Goal: Check status: Check status

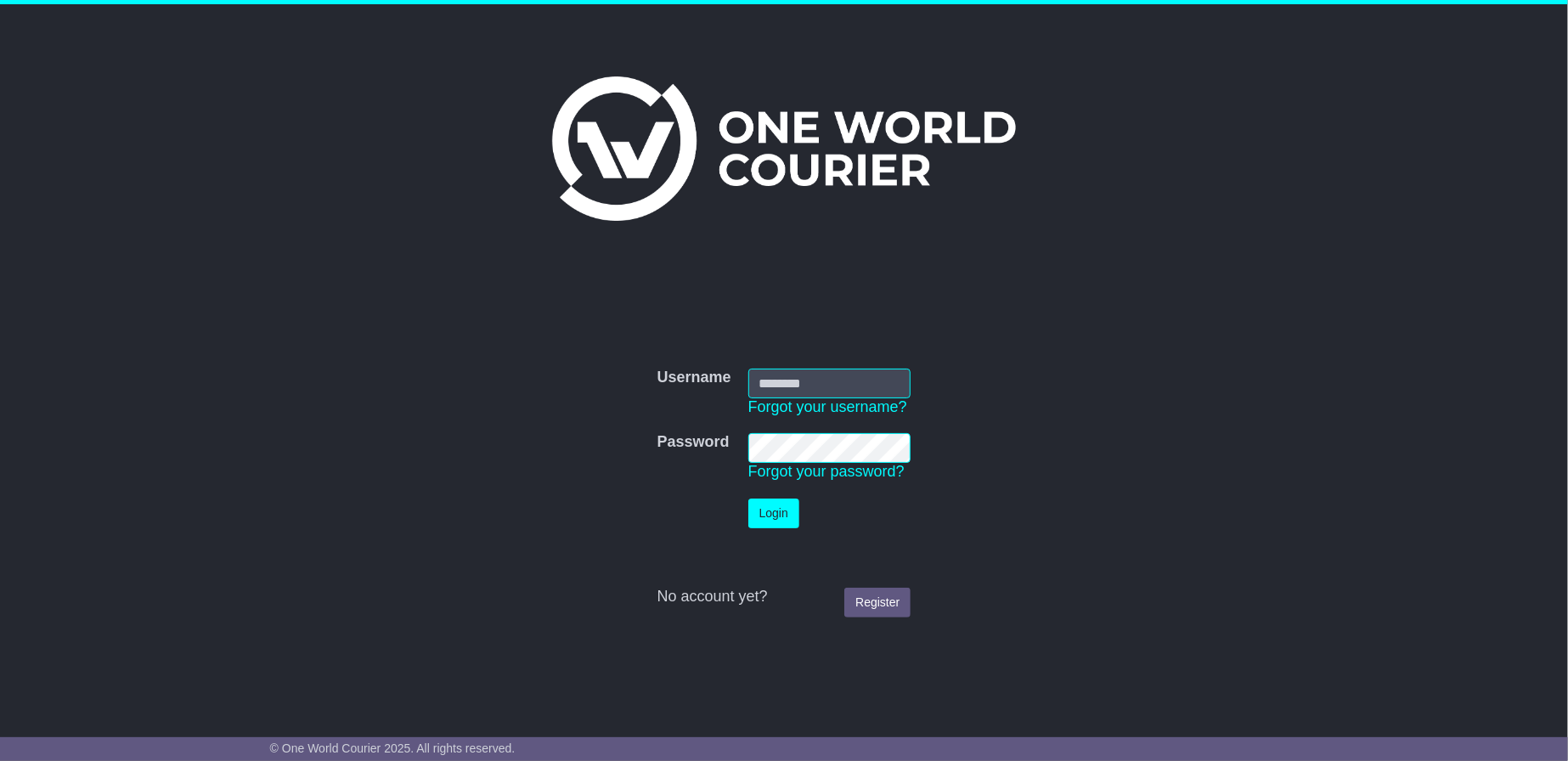
type input "**********"
click at [752, 510] on button "Login" at bounding box center [773, 513] width 51 height 29
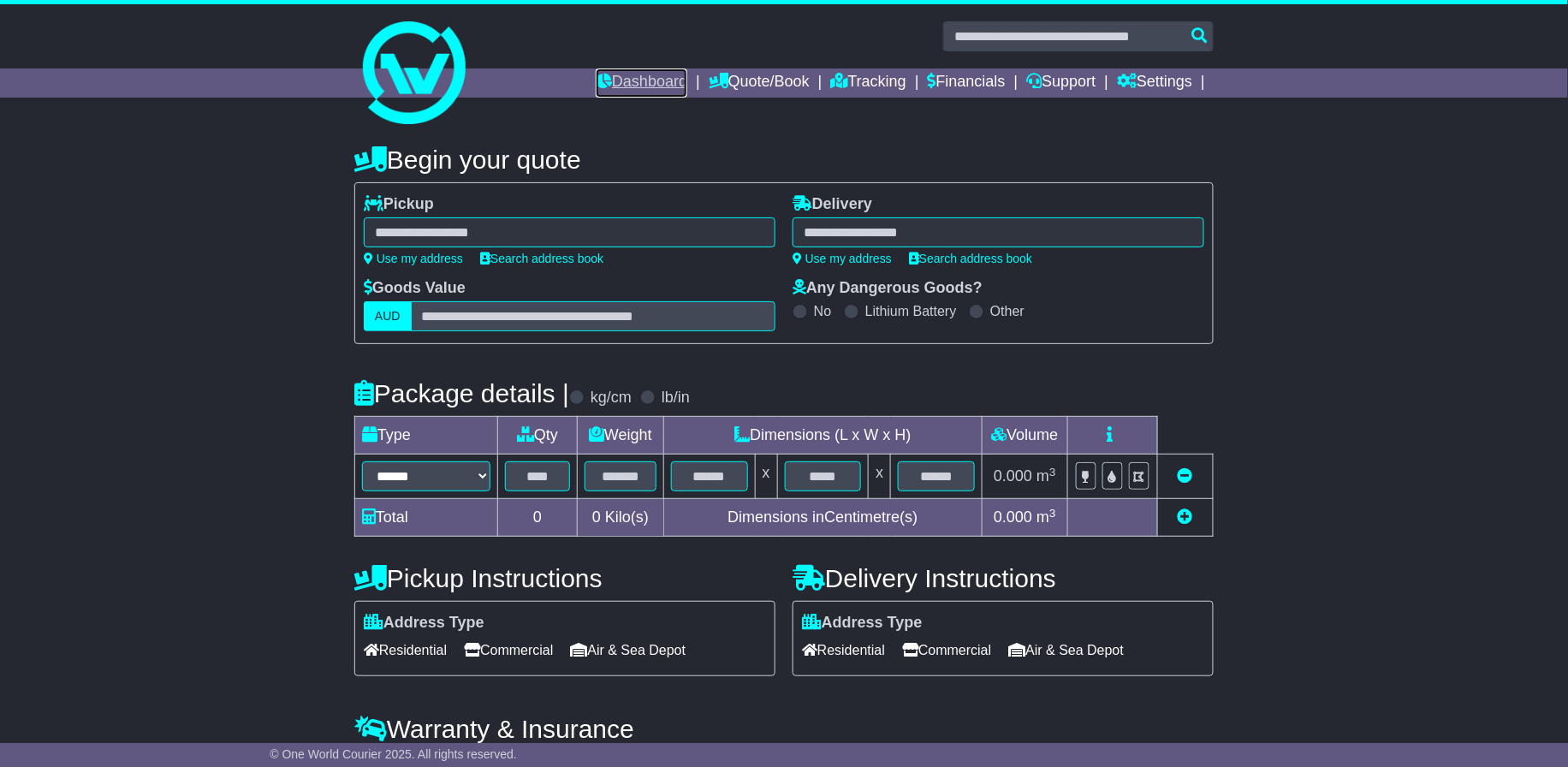
click at [617, 72] on link "Dashboard" at bounding box center [641, 83] width 91 height 29
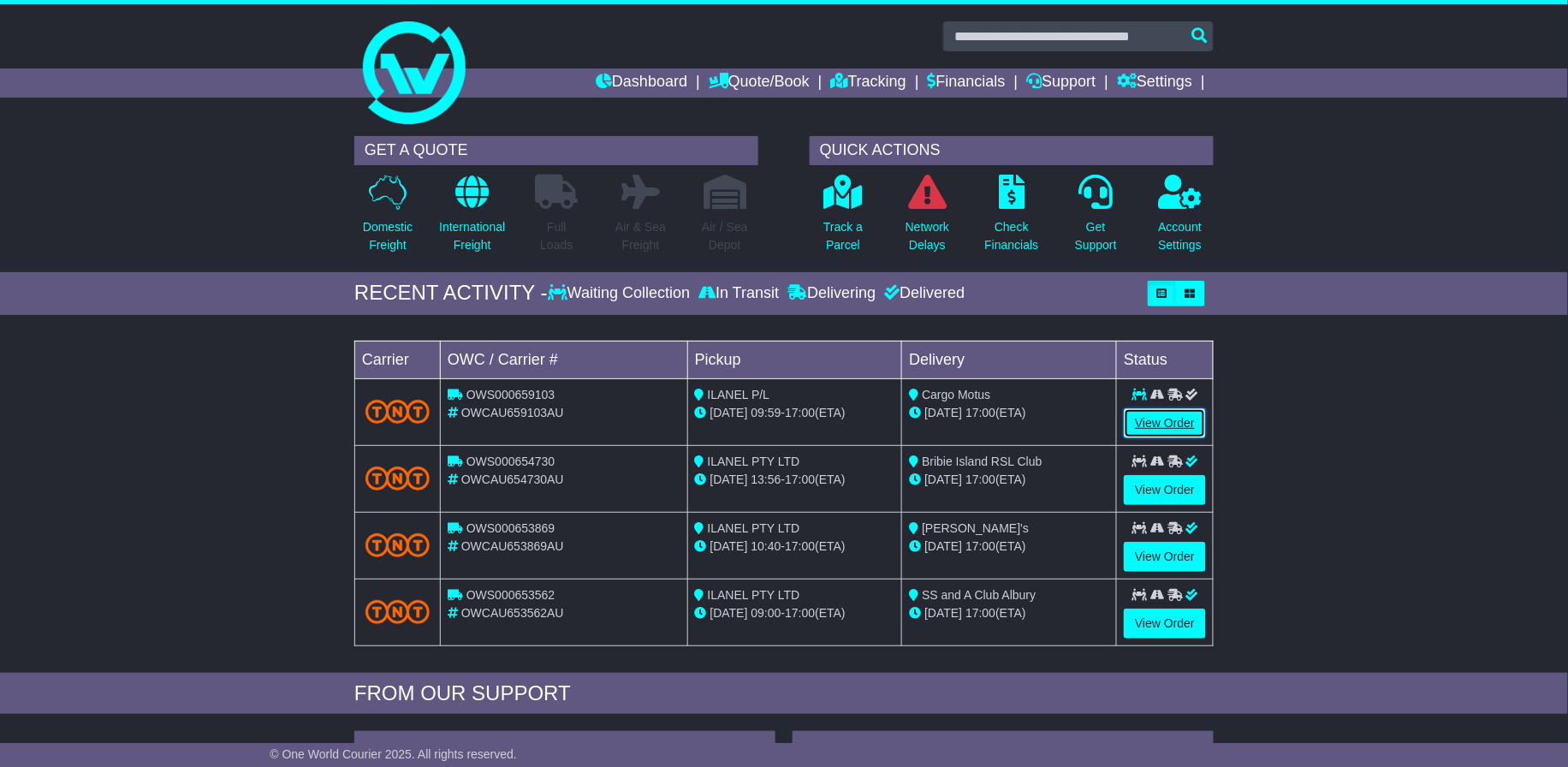
click at [1196, 423] on link "View Order" at bounding box center [1165, 423] width 82 height 30
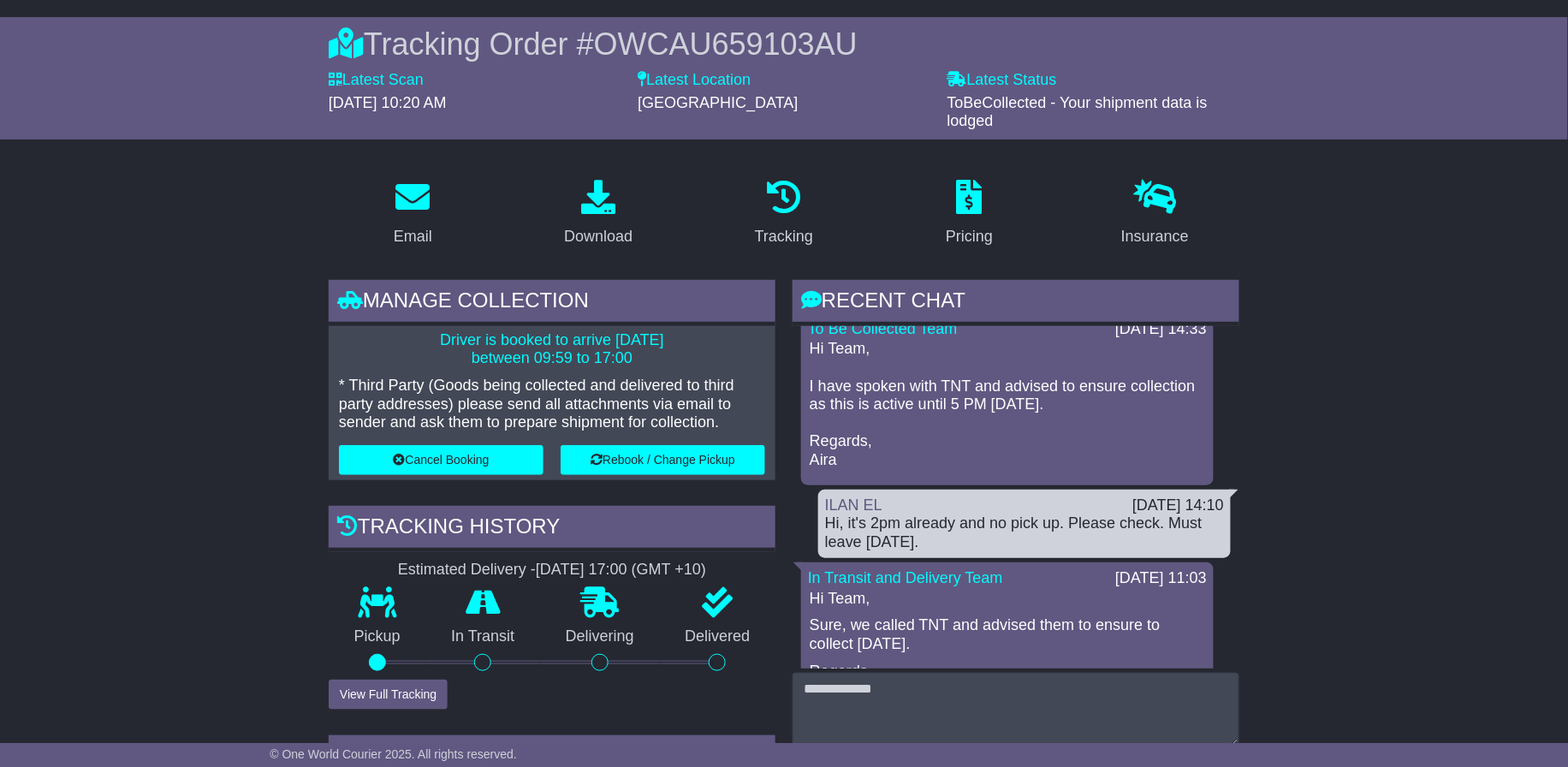
scroll to position [36, 0]
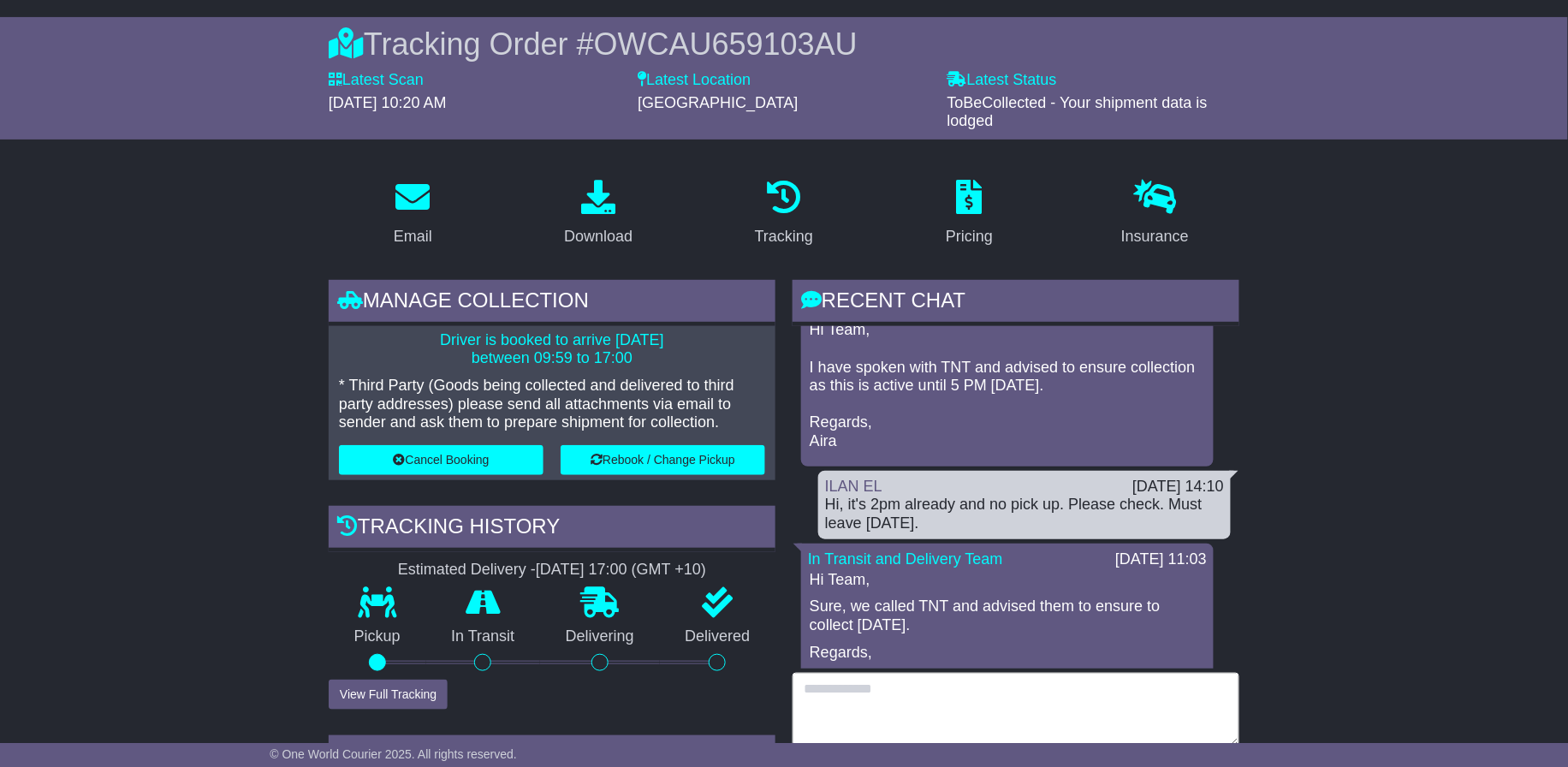
click at [896, 719] on textarea at bounding box center [1015, 710] width 447 height 74
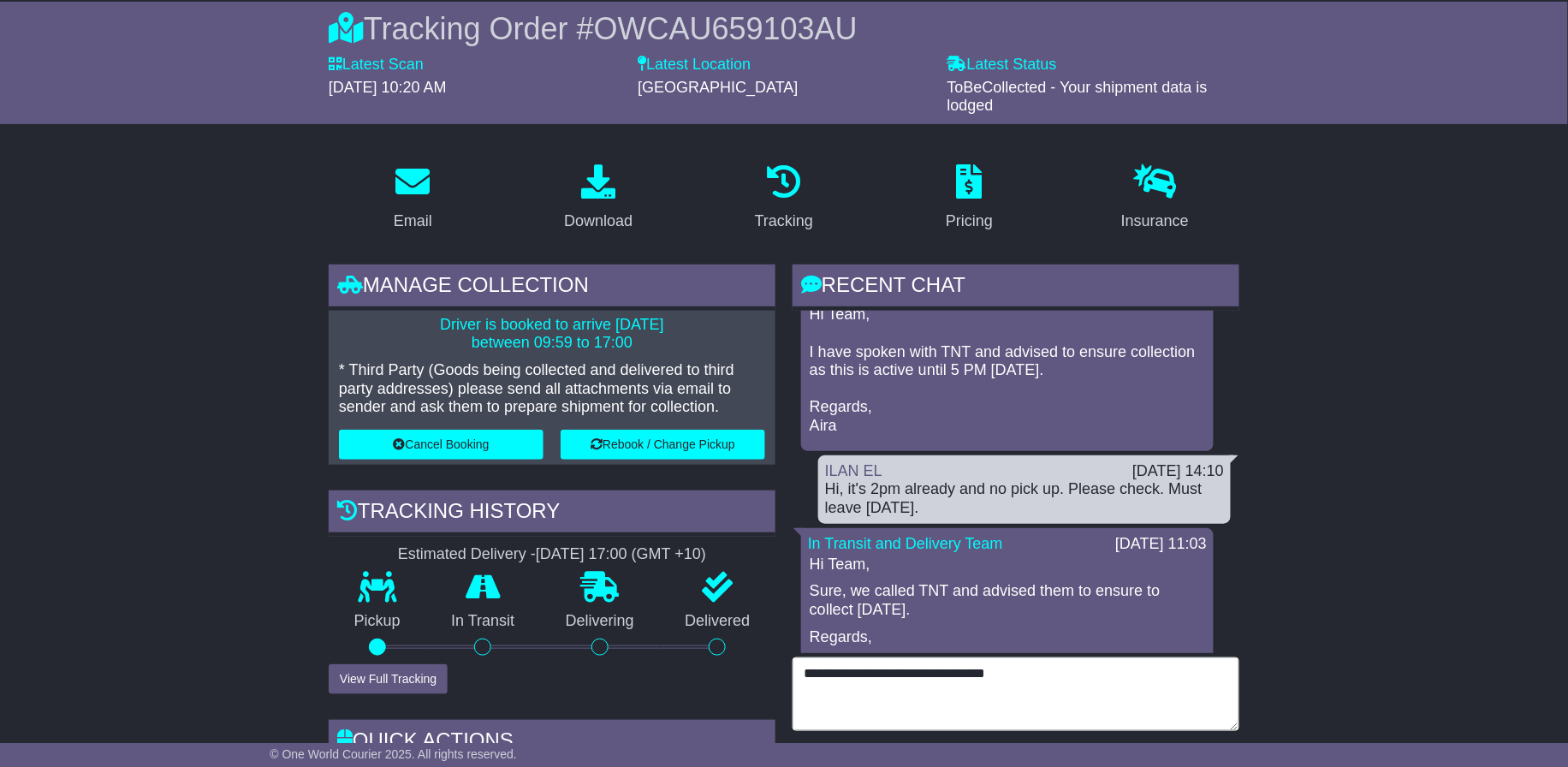
scroll to position [304, 0]
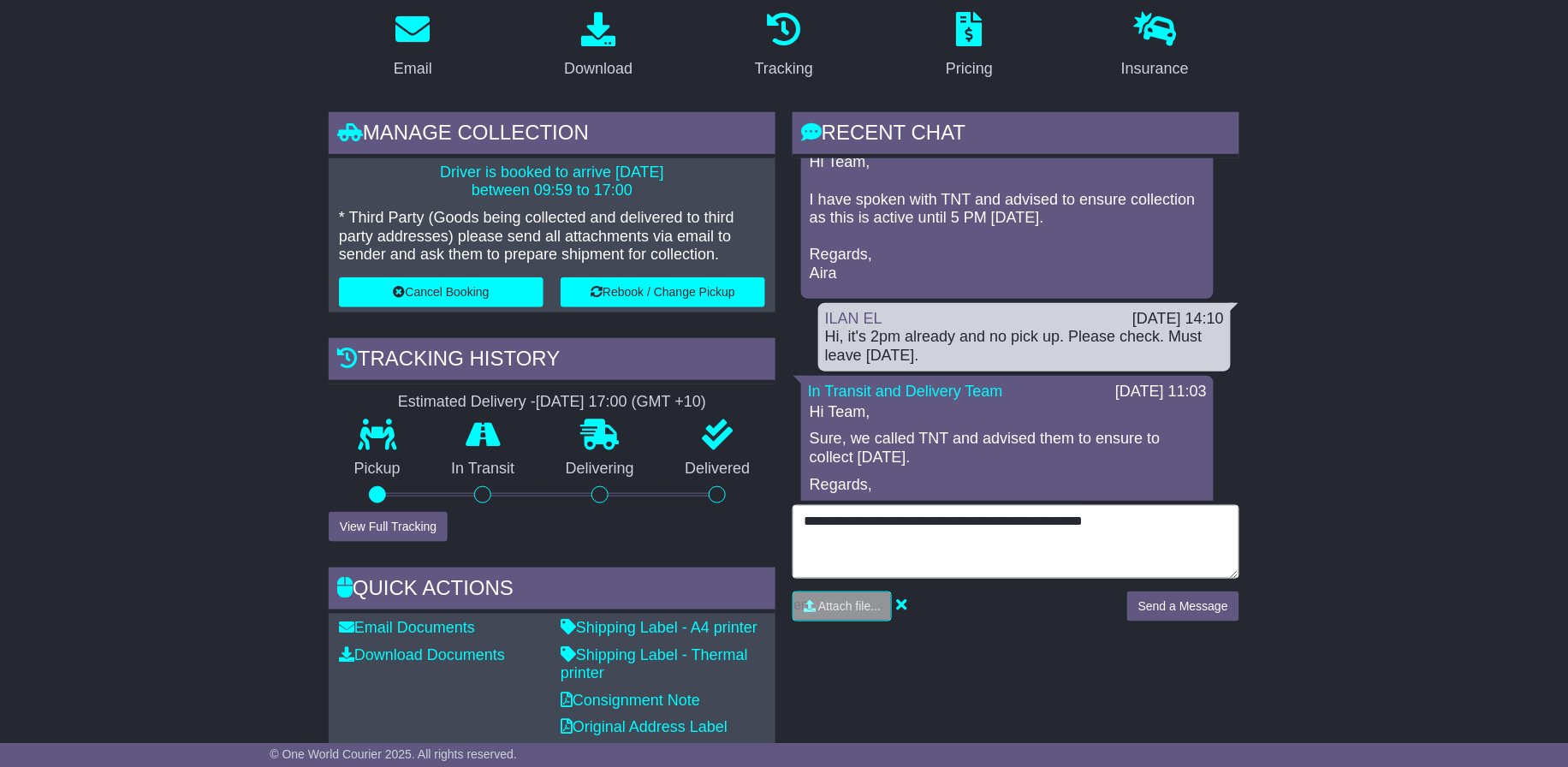
type textarea "**********"
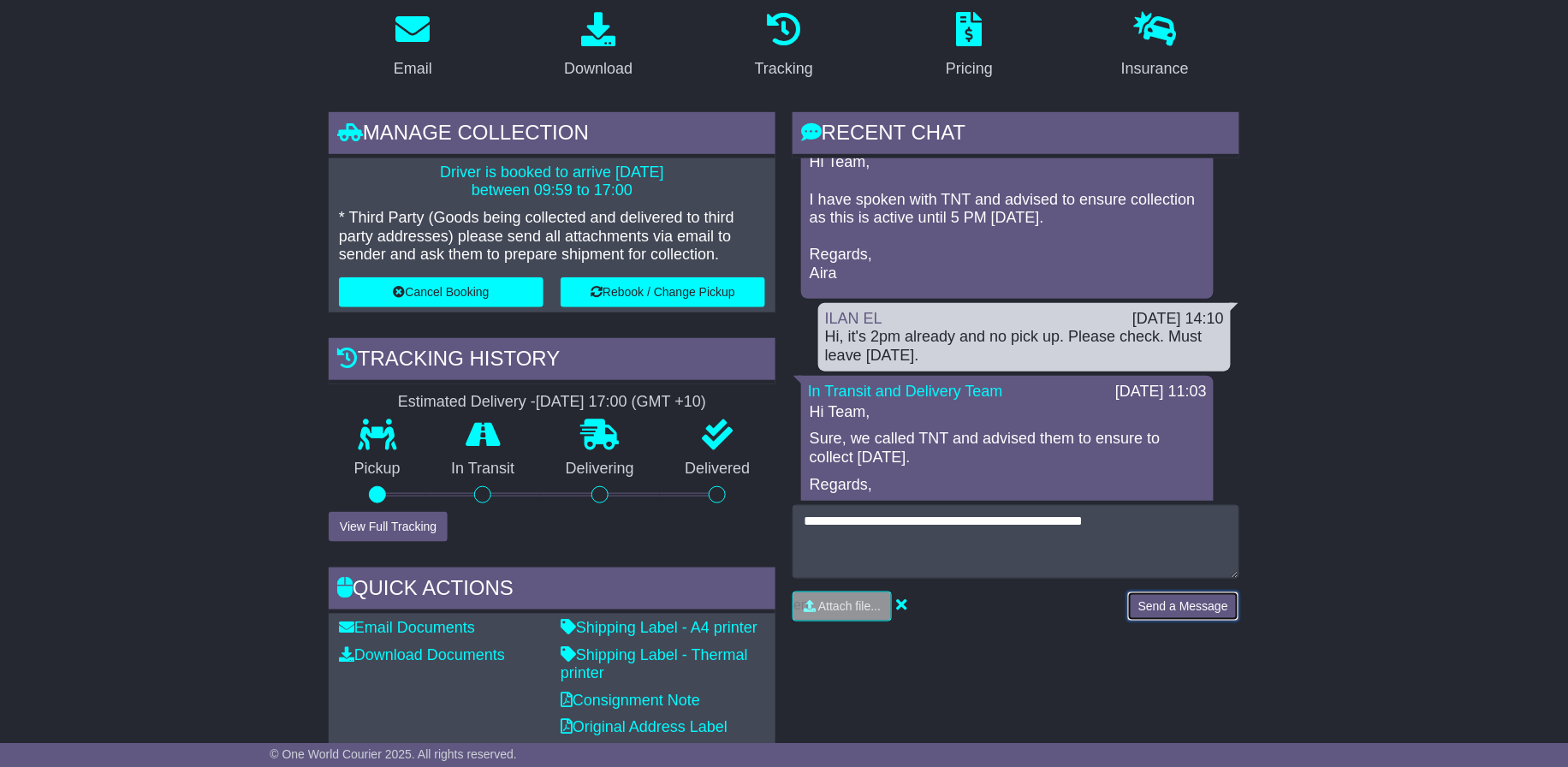
click at [1176, 599] on button "Send a Message" at bounding box center [1183, 606] width 112 height 30
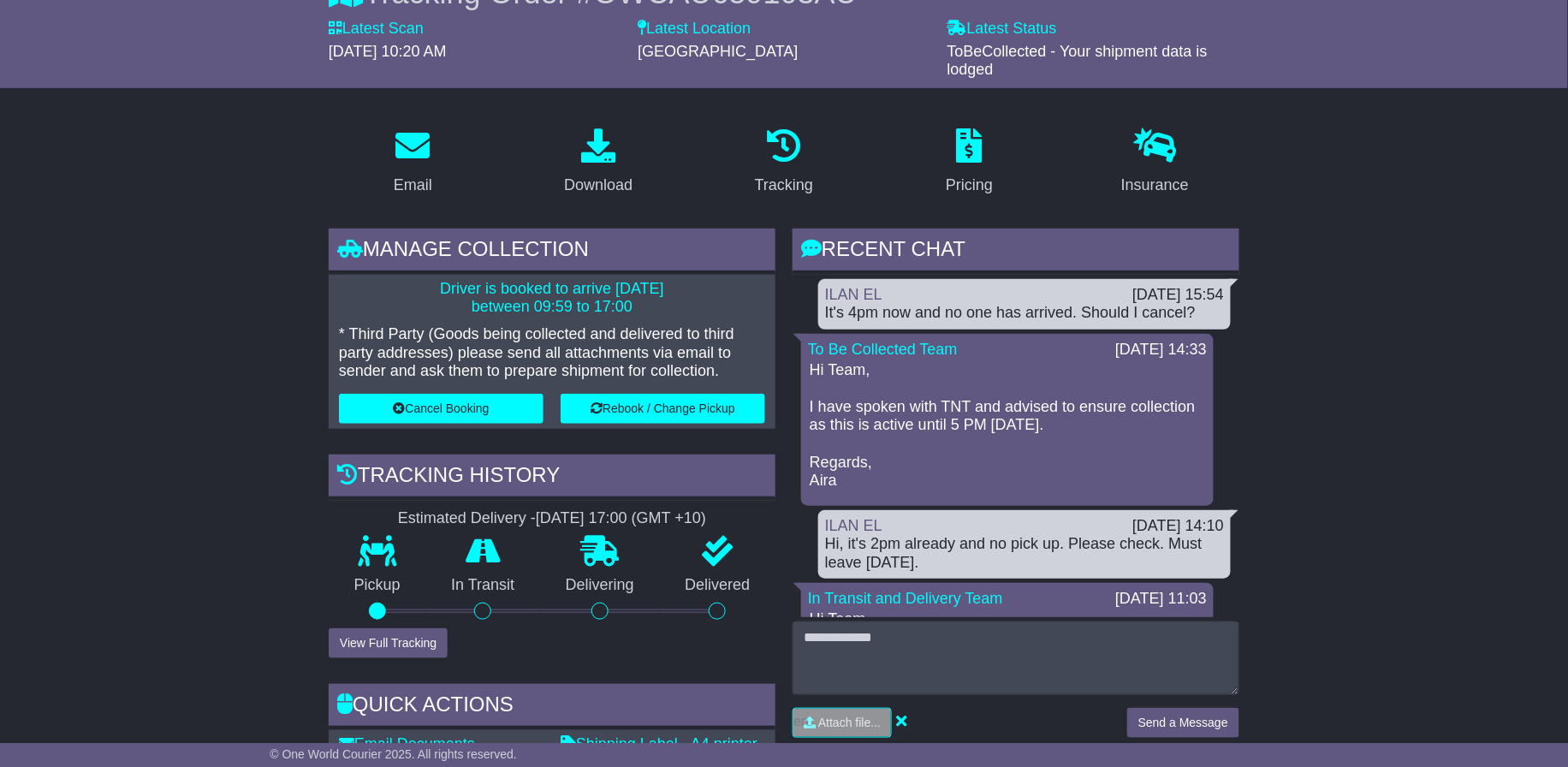
scroll to position [305, 0]
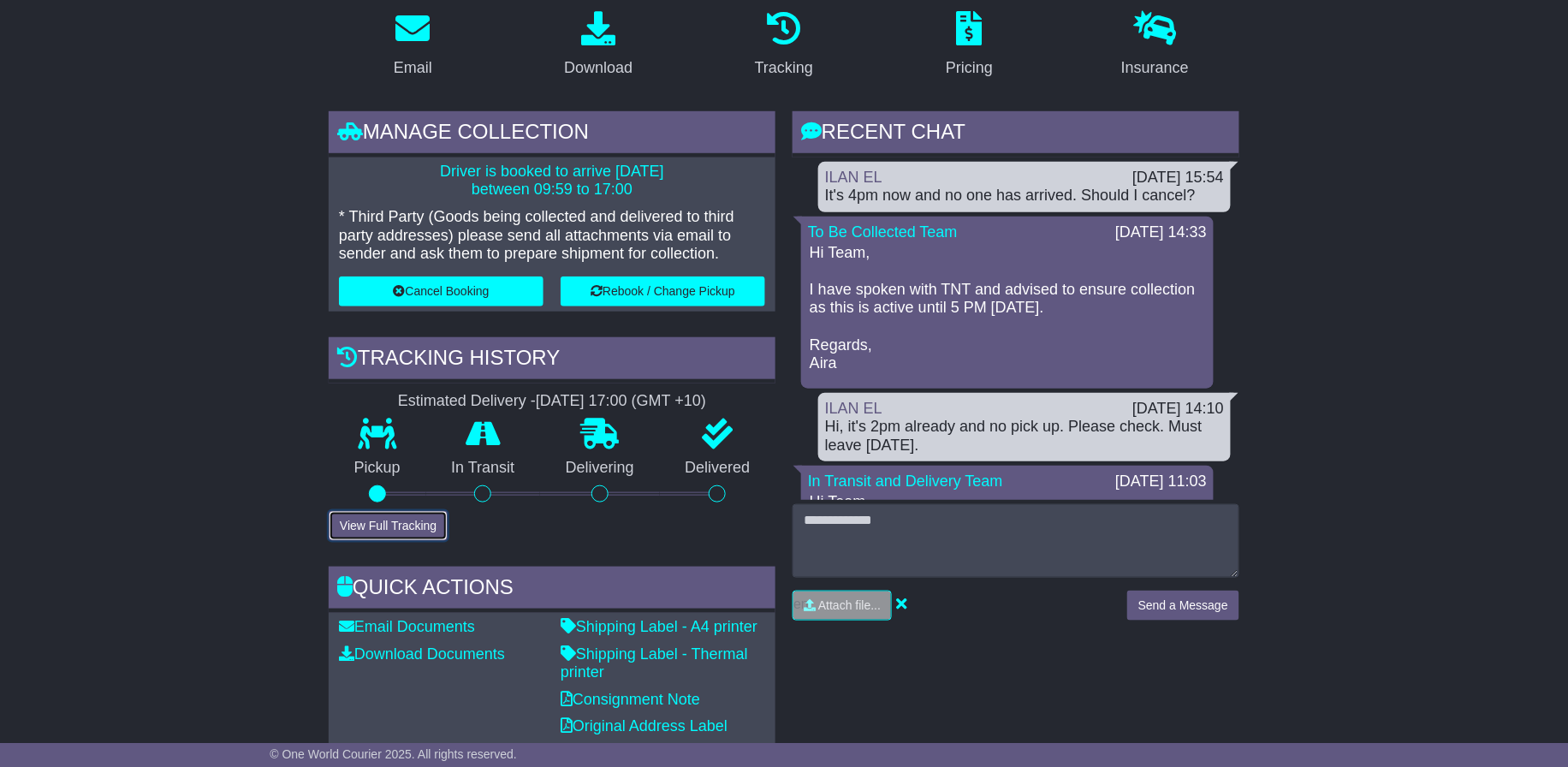
click at [404, 522] on button "View Full Tracking" at bounding box center [388, 526] width 119 height 30
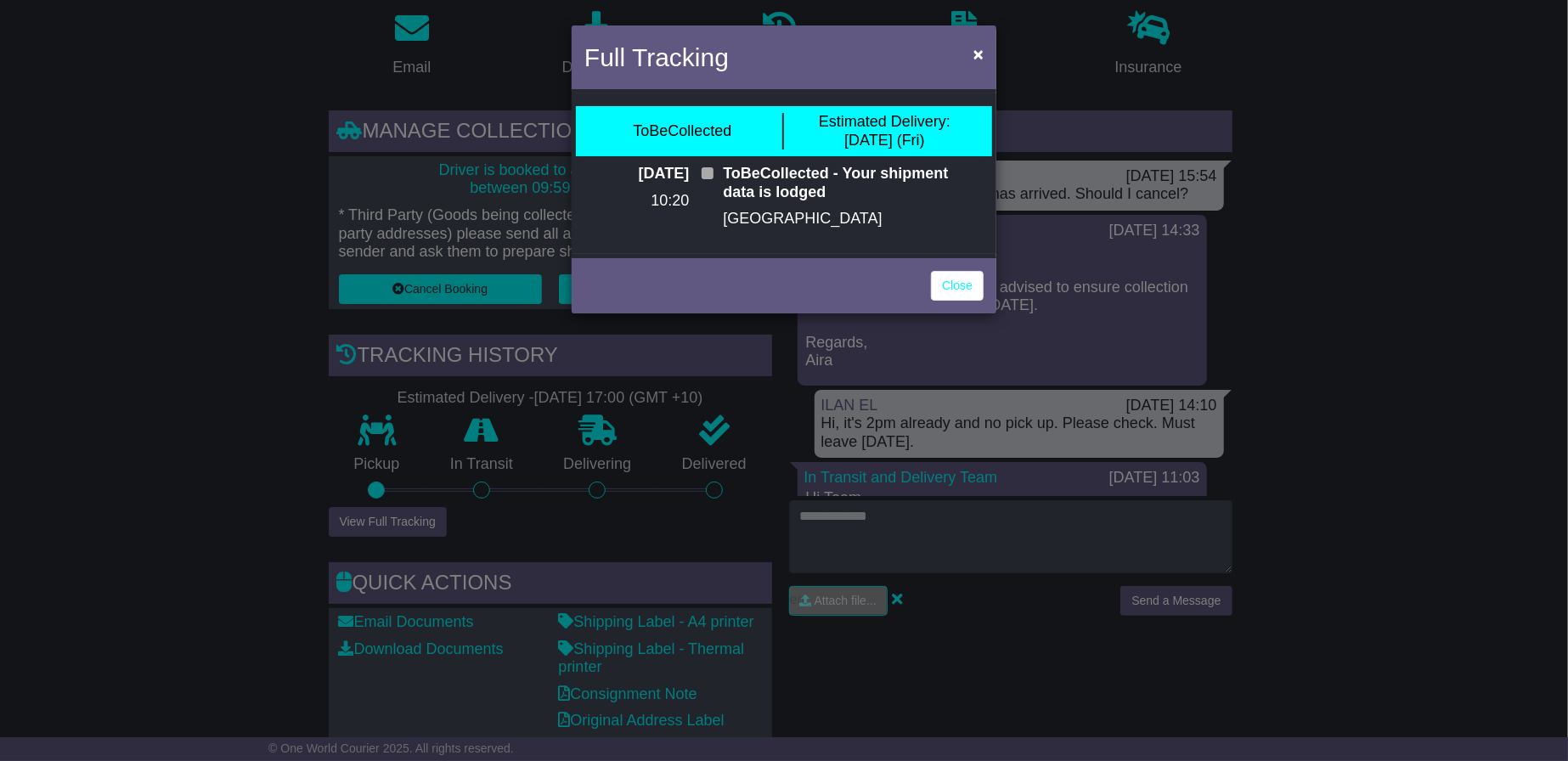
click at [712, 176] on span at bounding box center [708, 174] width 12 height 12
click at [708, 174] on span at bounding box center [708, 174] width 12 height 12
click at [957, 288] on link "Close" at bounding box center [956, 286] width 53 height 29
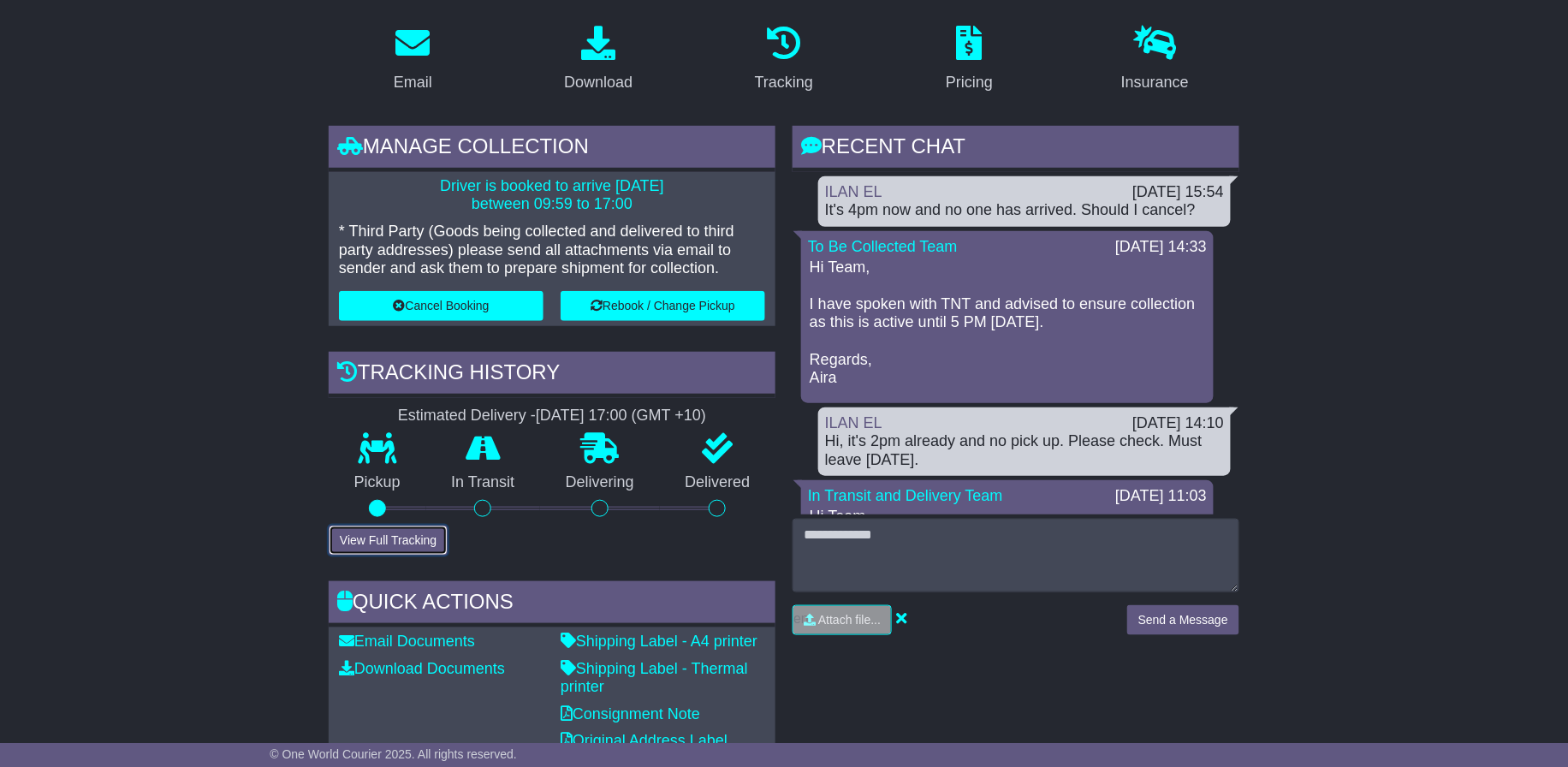
scroll to position [292, 0]
